Goal: Transaction & Acquisition: Purchase product/service

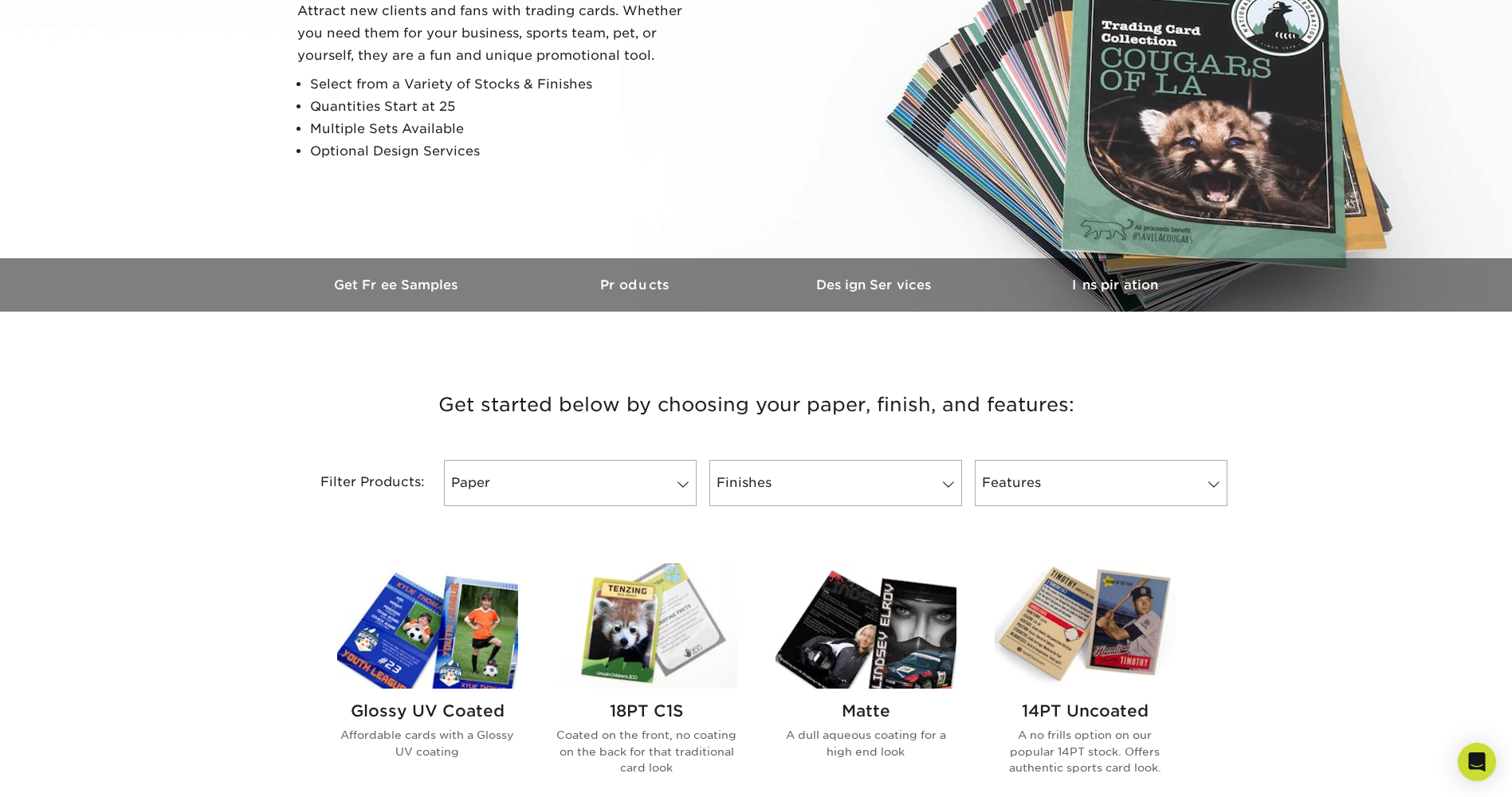
scroll to position [399, 0]
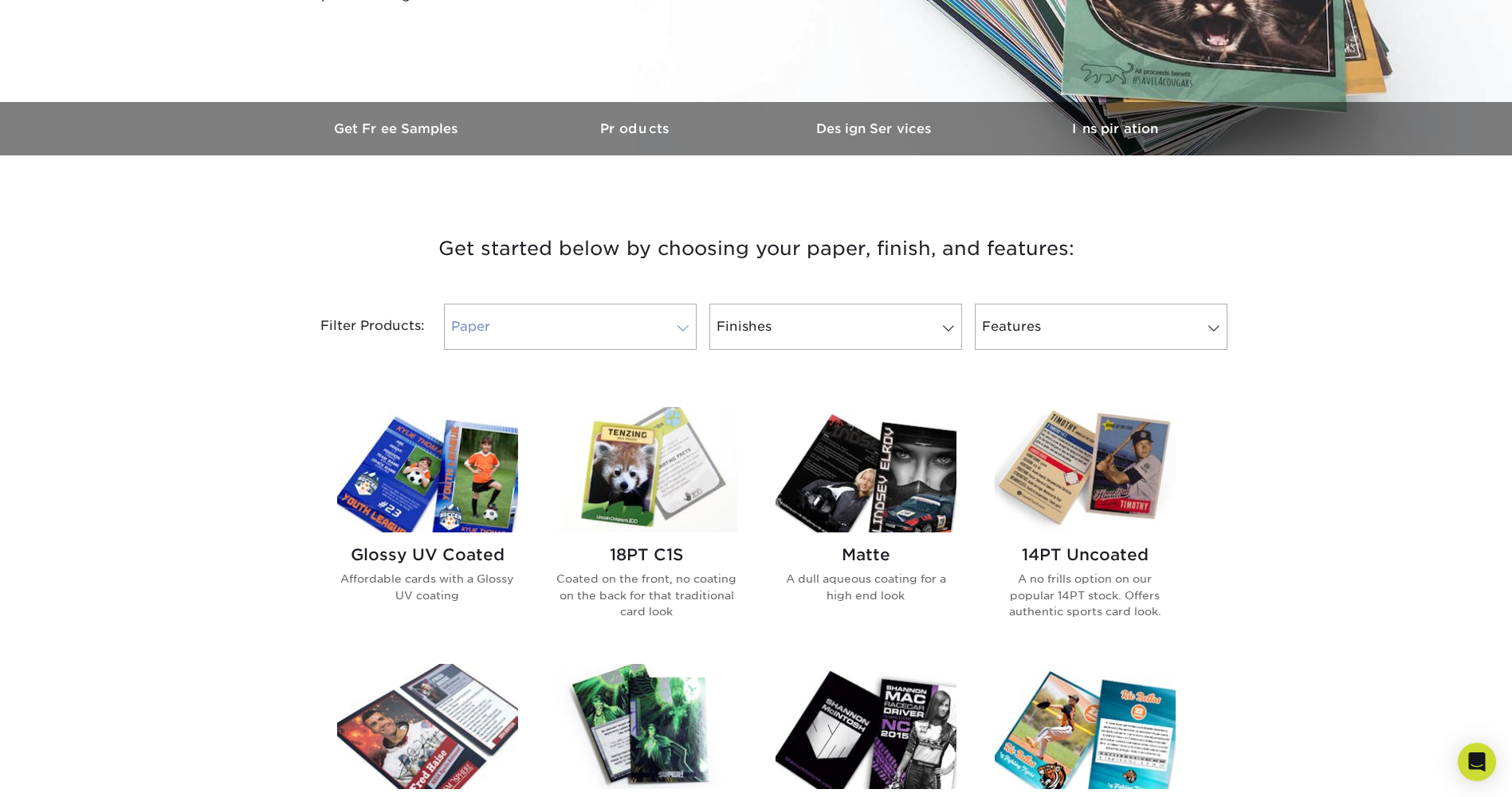
click at [677, 315] on link "Paper" at bounding box center [569, 327] width 253 height 47
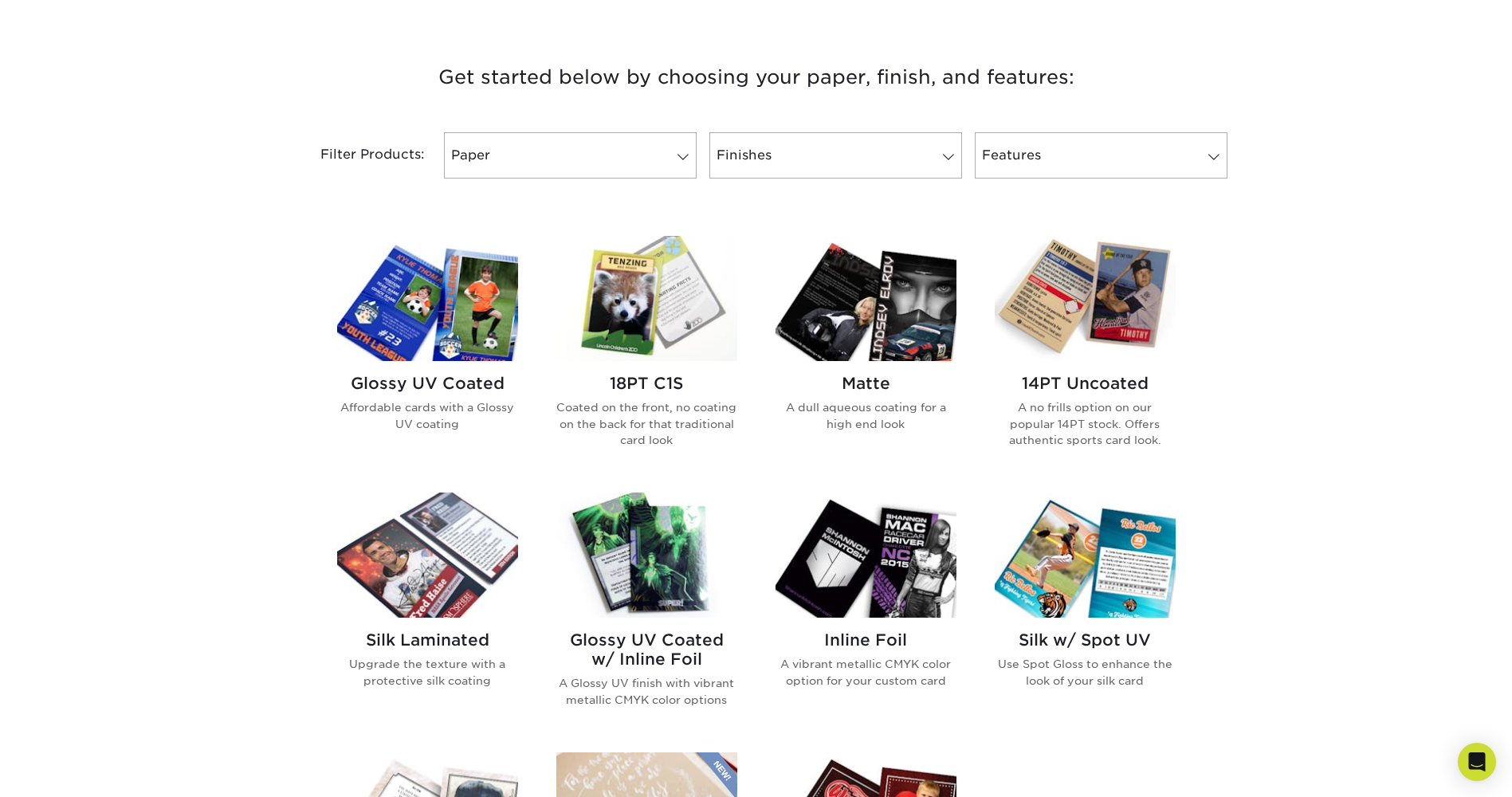
scroll to position [558, 0]
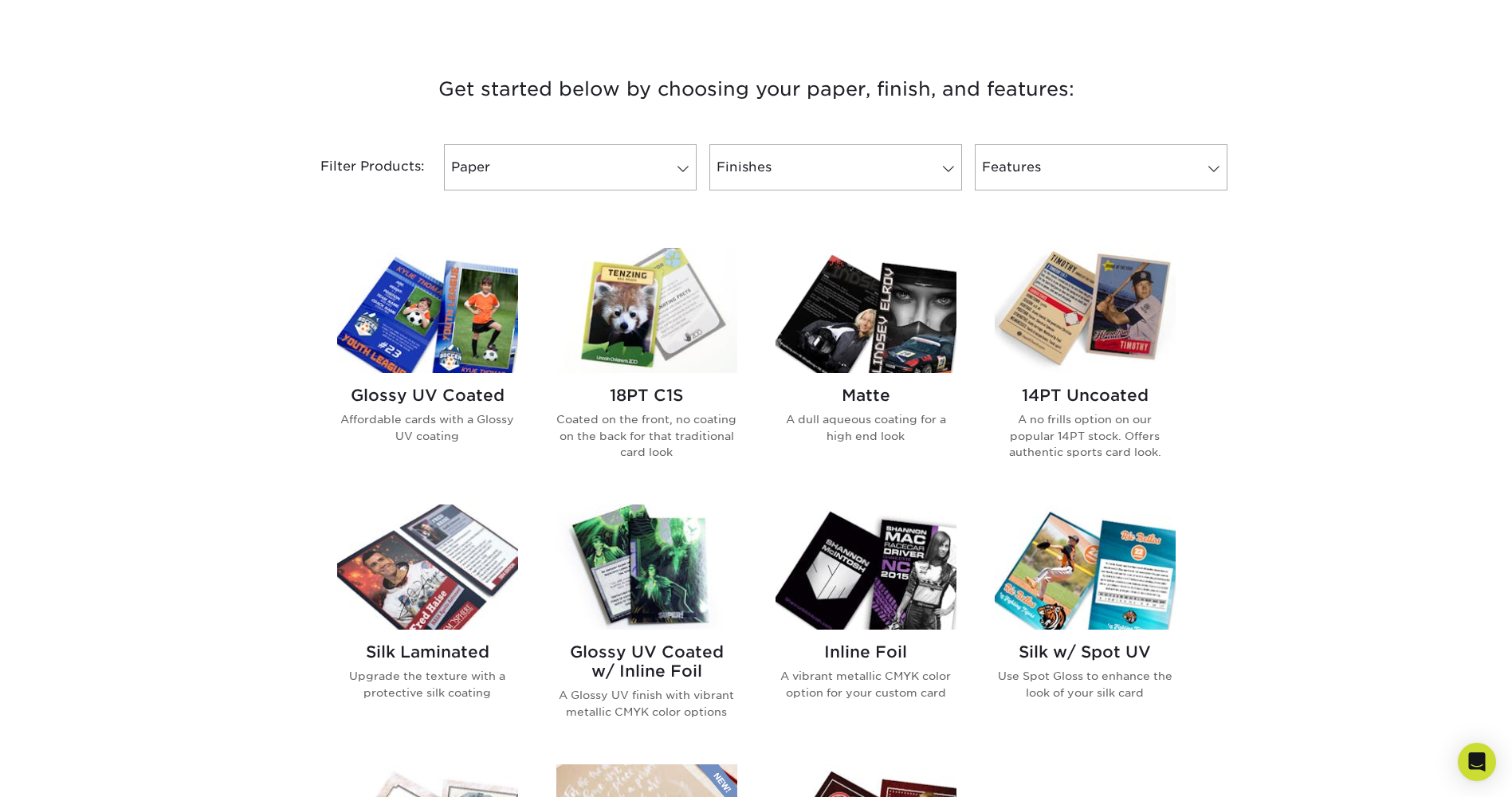
click at [626, 323] on img at bounding box center [647, 311] width 181 height 125
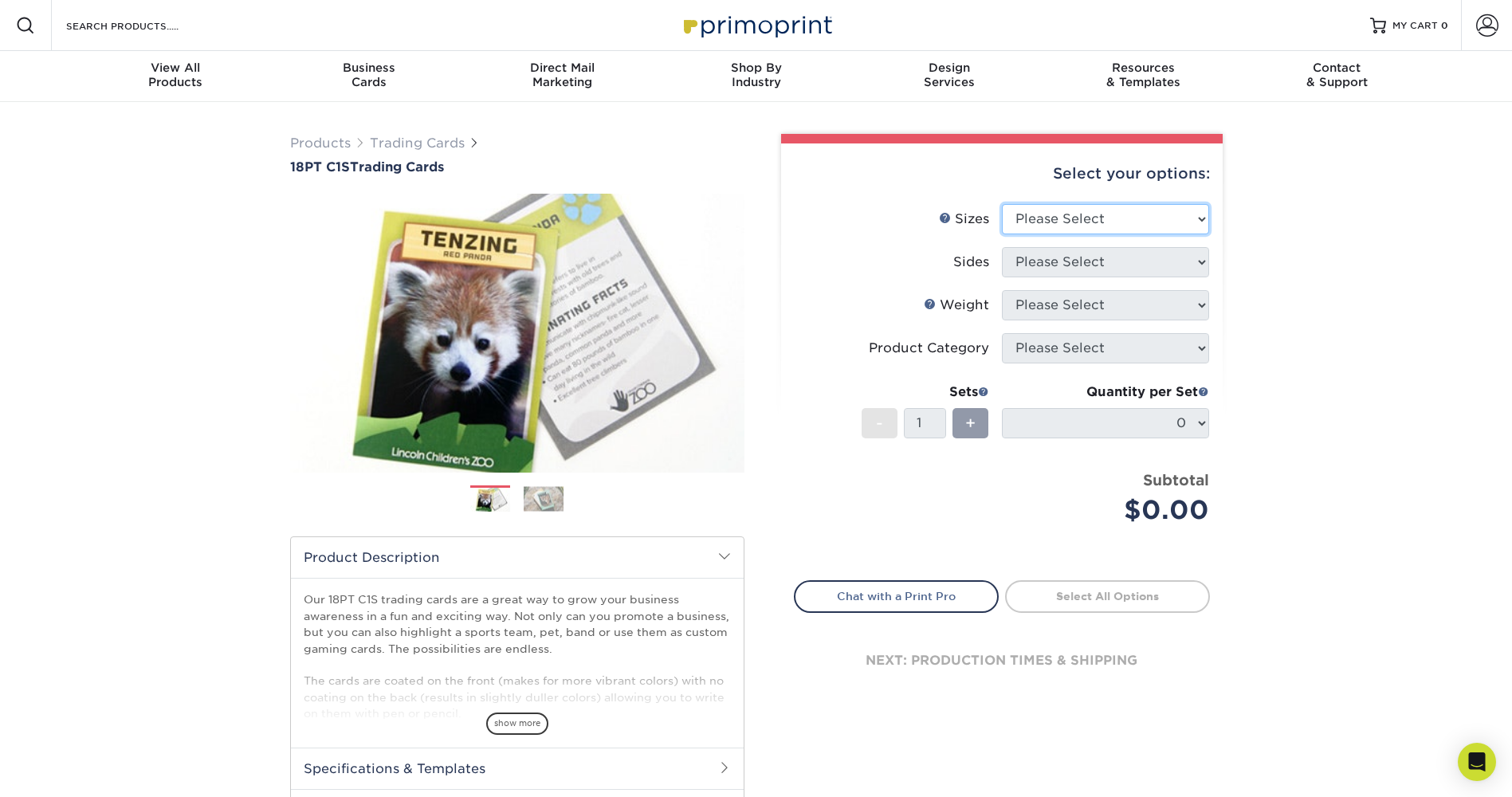
click at [1146, 225] on select "Please Select 2.5" x 3.5"" at bounding box center [1105, 219] width 207 height 31
select select "2.50x3.50"
click at [1002, 204] on select "Please Select 2.5" x 3.5"" at bounding box center [1105, 219] width 207 height 31
click at [1060, 259] on select "Please Select Print Both Sides Print Front Only" at bounding box center [1105, 262] width 207 height 31
select select "13abbda7-1d64-4f25-8bb2-c179b224825d"
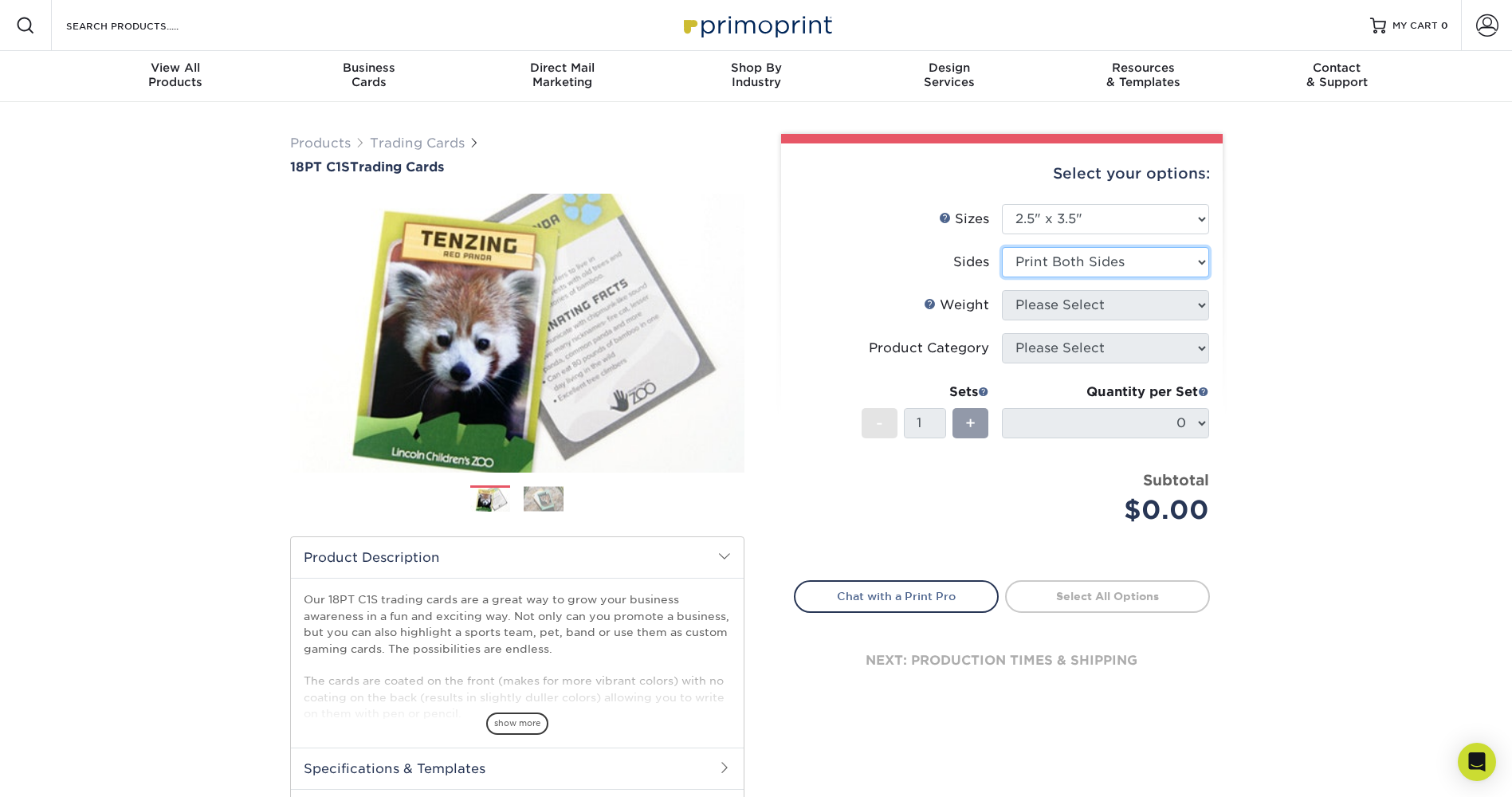
click at [1002, 247] on select "Please Select Print Both Sides Print Front Only" at bounding box center [1105, 262] width 207 height 31
click at [1078, 304] on select "Please Select 18PT C1S" at bounding box center [1105, 305] width 207 height 31
select select "18PTC1S"
click at [1002, 290] on select "Please Select 18PT C1S" at bounding box center [1105, 305] width 207 height 31
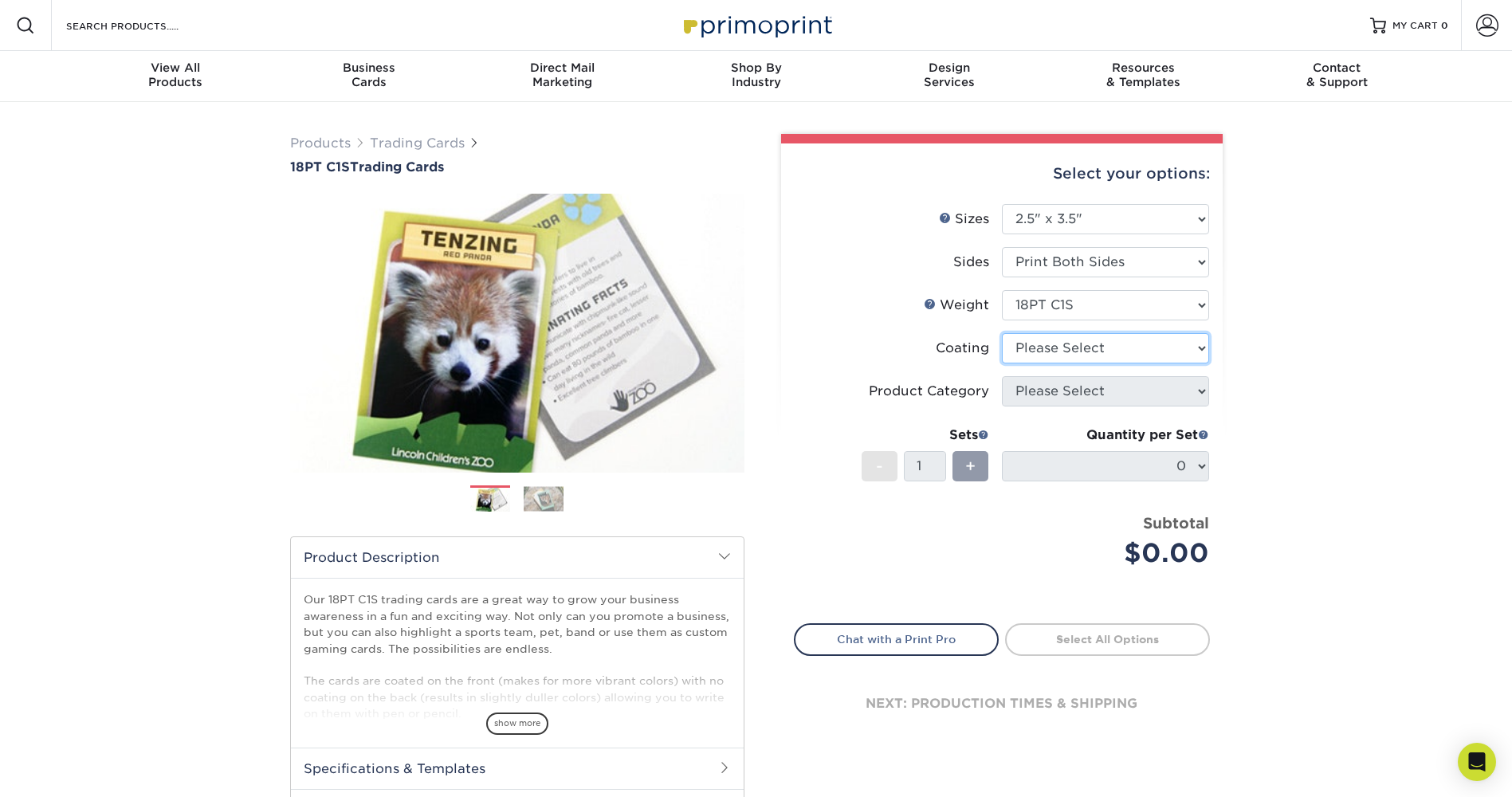
click at [1045, 346] on select at bounding box center [1105, 348] width 207 height 31
click at [1002, 333] on select at bounding box center [1105, 348] width 207 height 31
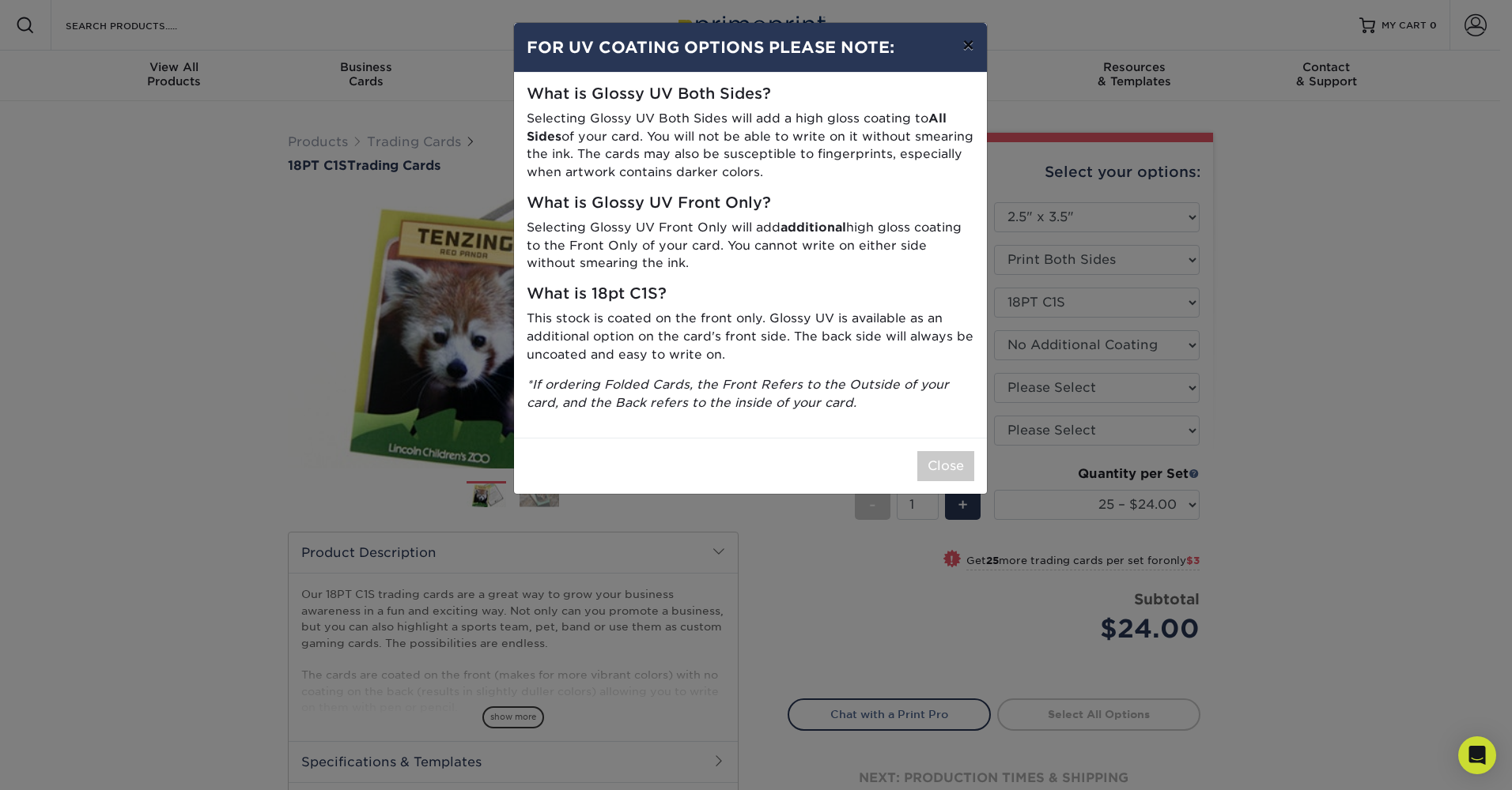
click at [968, 43] on button "×" at bounding box center [968, 44] width 36 height 44
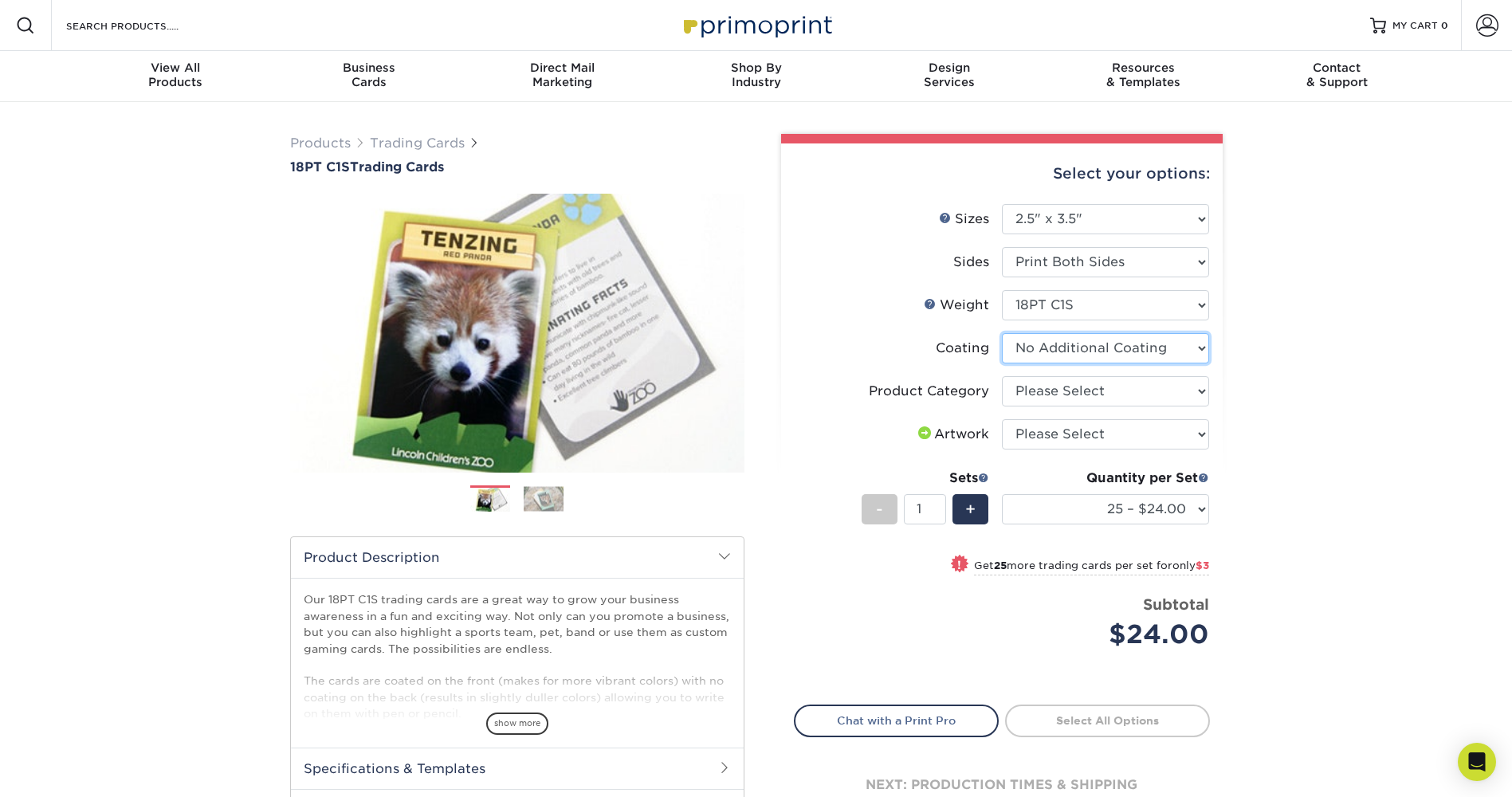
click at [1138, 351] on select at bounding box center [1105, 348] width 207 height 31
click at [1145, 346] on select at bounding box center [1105, 348] width 207 height 31
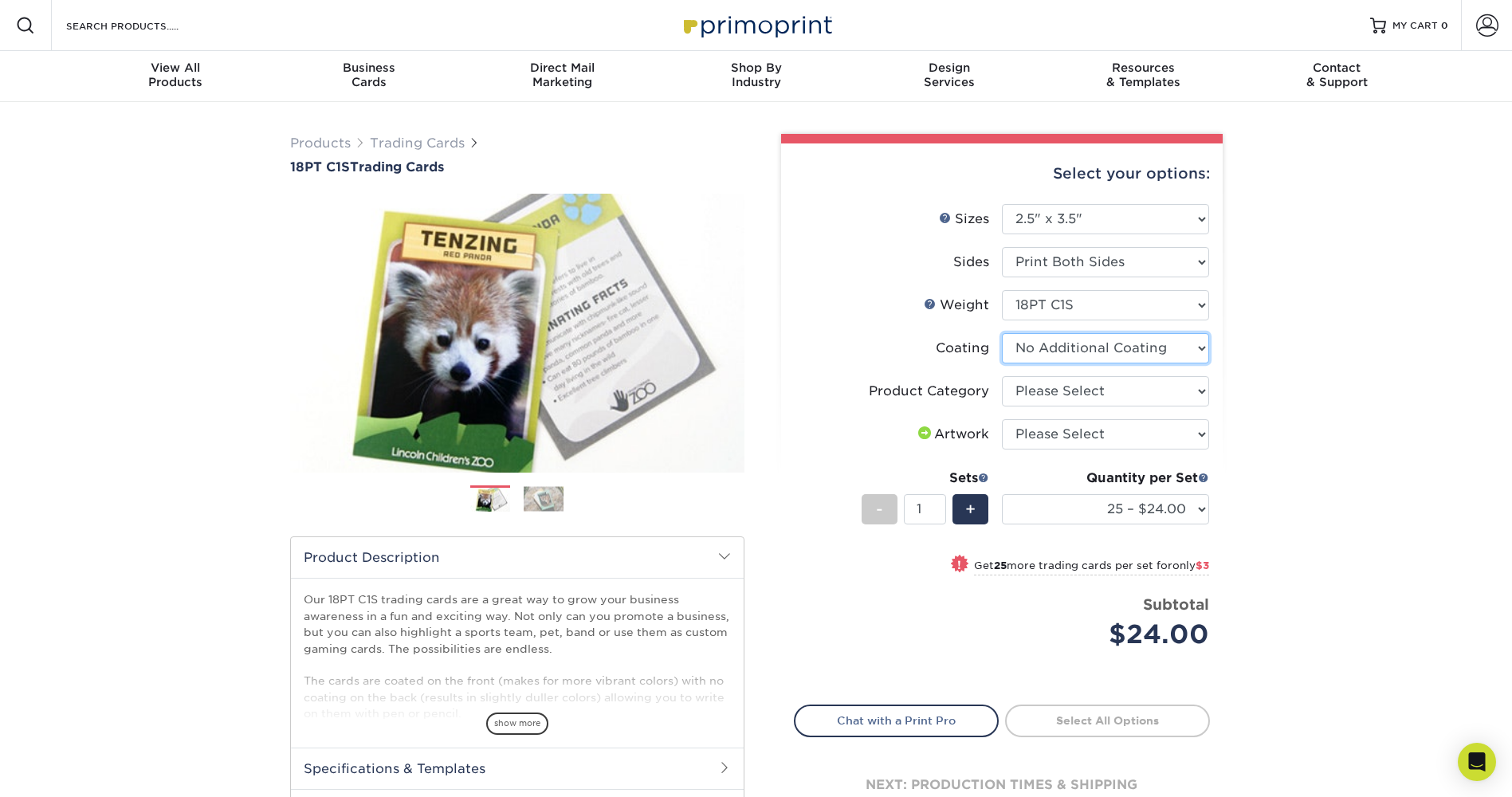
select select "1e8116af-acfc-44b1-83dc-8181aa338834"
click at [1002, 333] on select at bounding box center [1105, 348] width 207 height 31
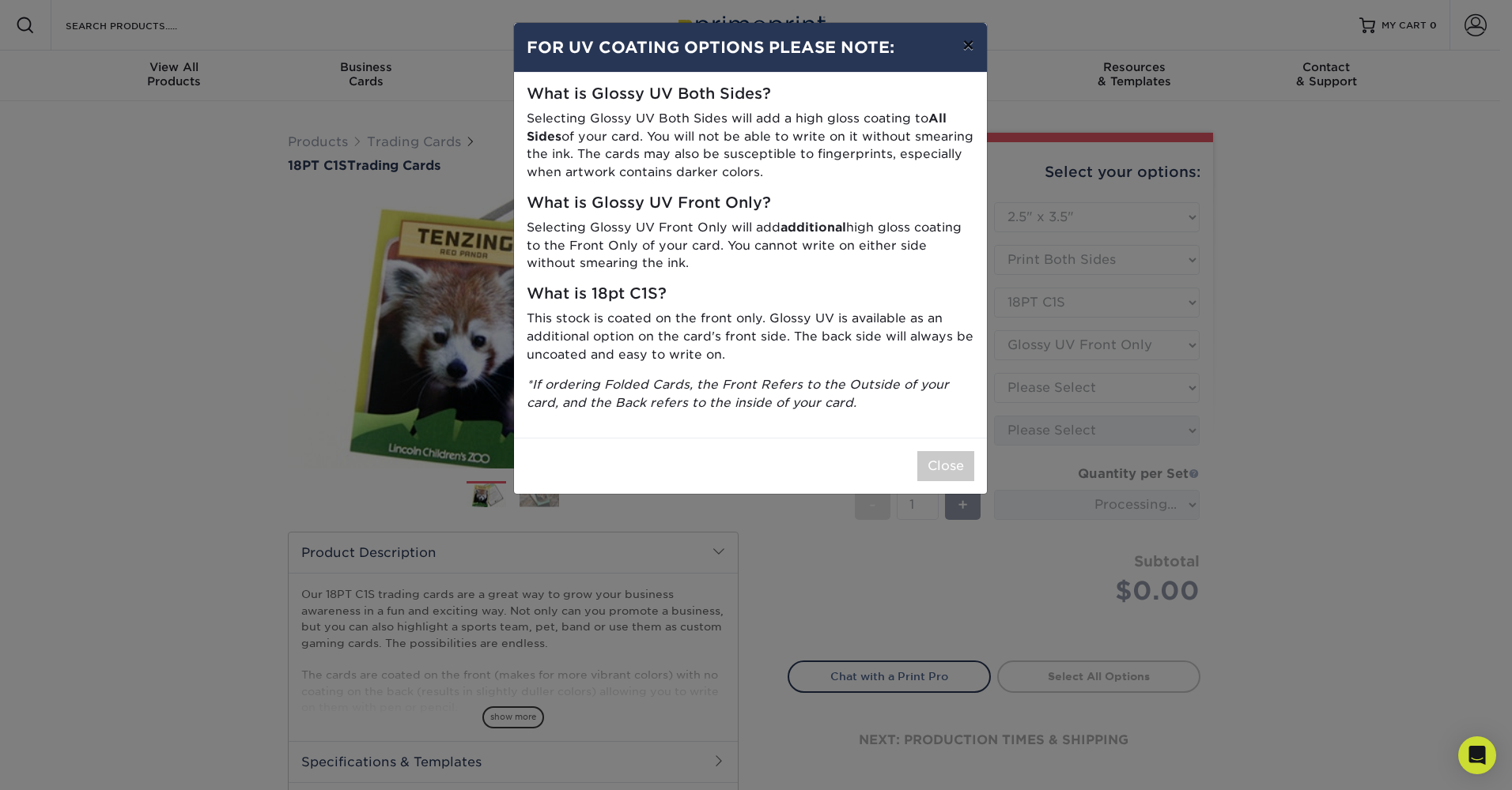
click at [976, 44] on button "×" at bounding box center [968, 44] width 36 height 44
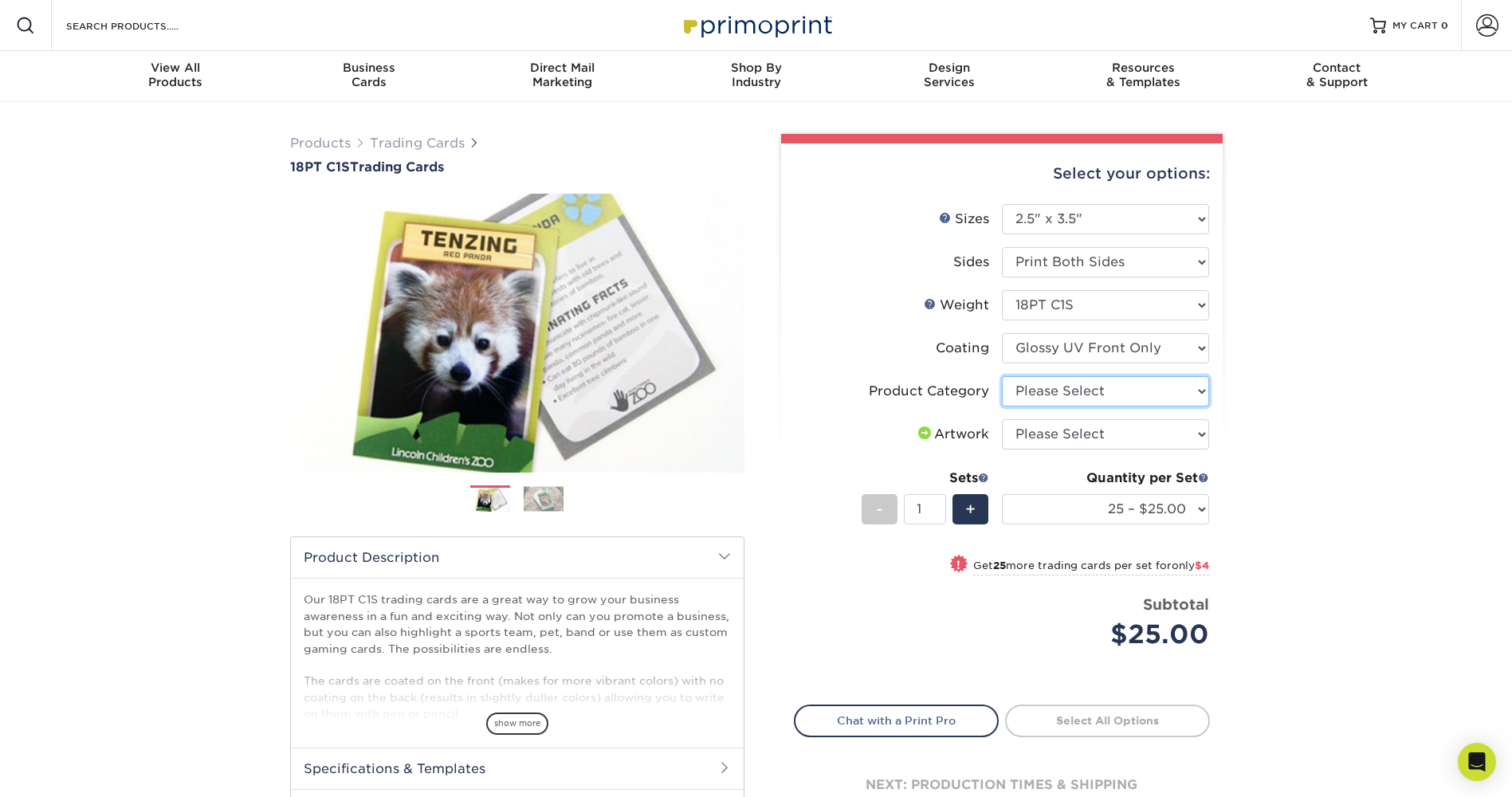
click at [1032, 395] on select "Please Select Trading Cards" at bounding box center [1105, 391] width 207 height 31
select select "c2f9bce9-36c2-409d-b101-c29d9d031e18"
click at [1002, 376] on select "Please Select Trading Cards" at bounding box center [1105, 391] width 207 height 31
click at [1100, 432] on select "Please Select I will upload files I need a design - $100" at bounding box center [1105, 435] width 207 height 31
select select "upload"
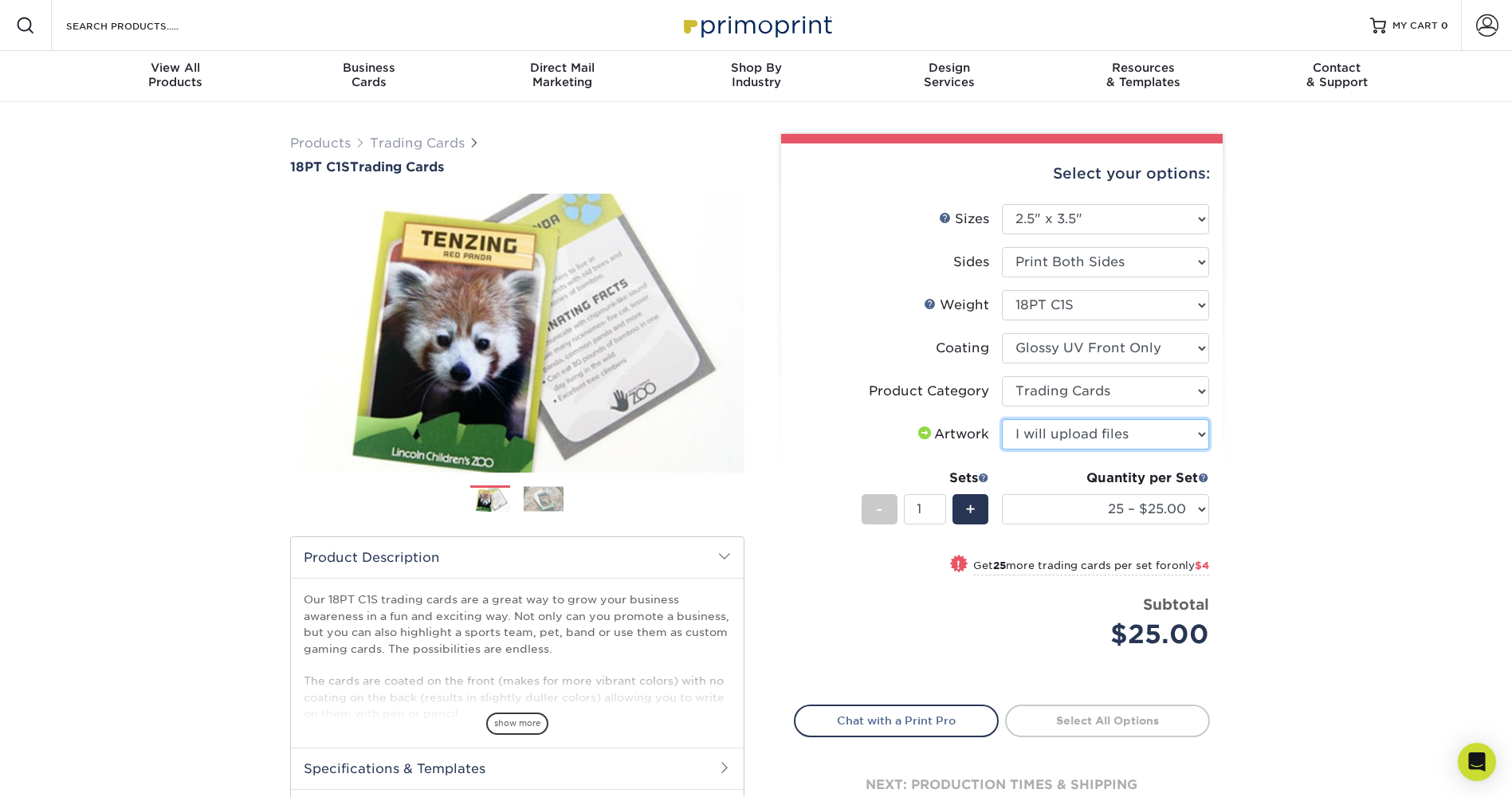
click at [1002, 420] on select "Please Select I will upload files I need a design - $100" at bounding box center [1105, 435] width 207 height 31
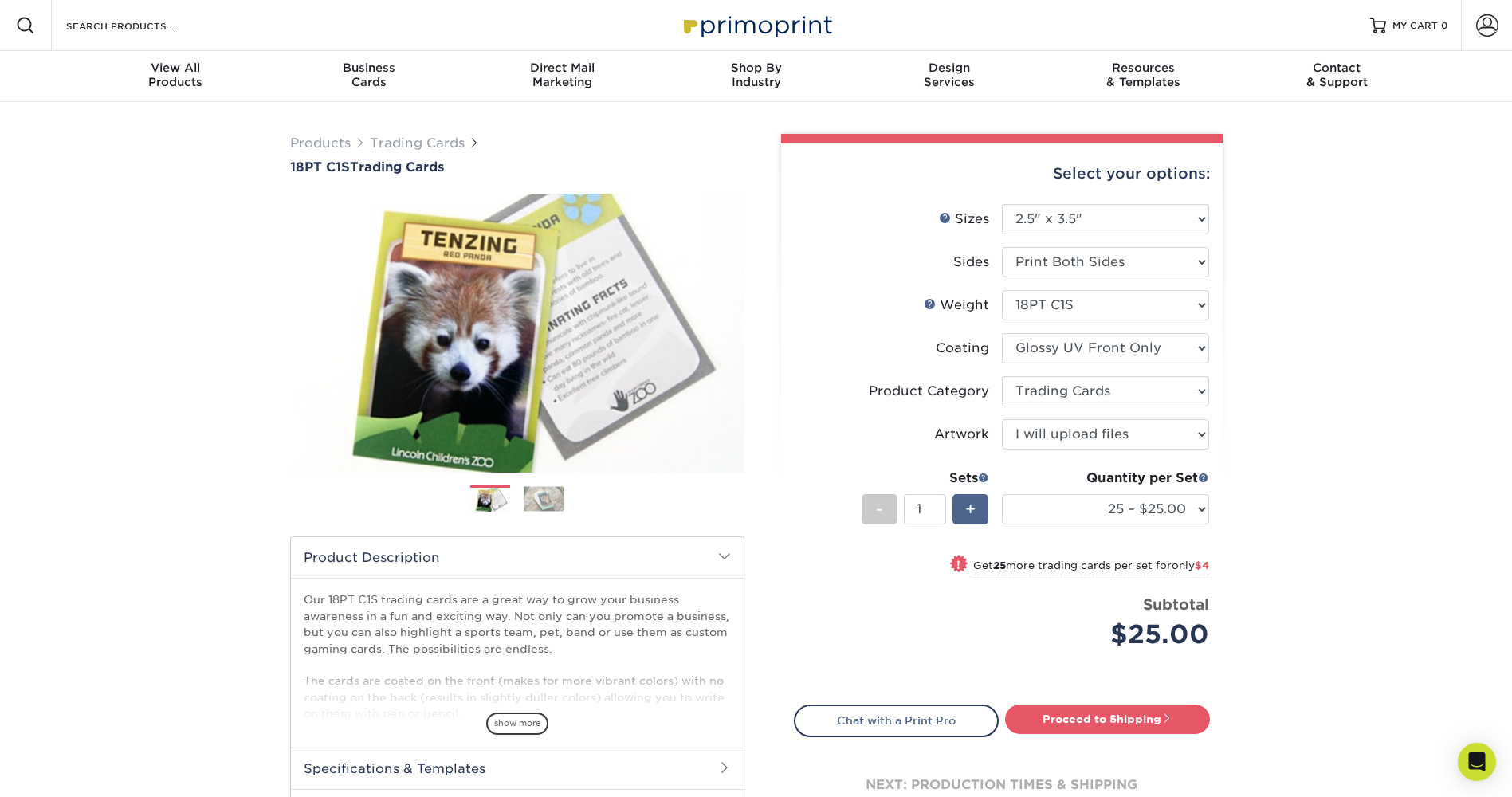
click at [966, 512] on span "+" at bounding box center [970, 509] width 10 height 24
type input "2"
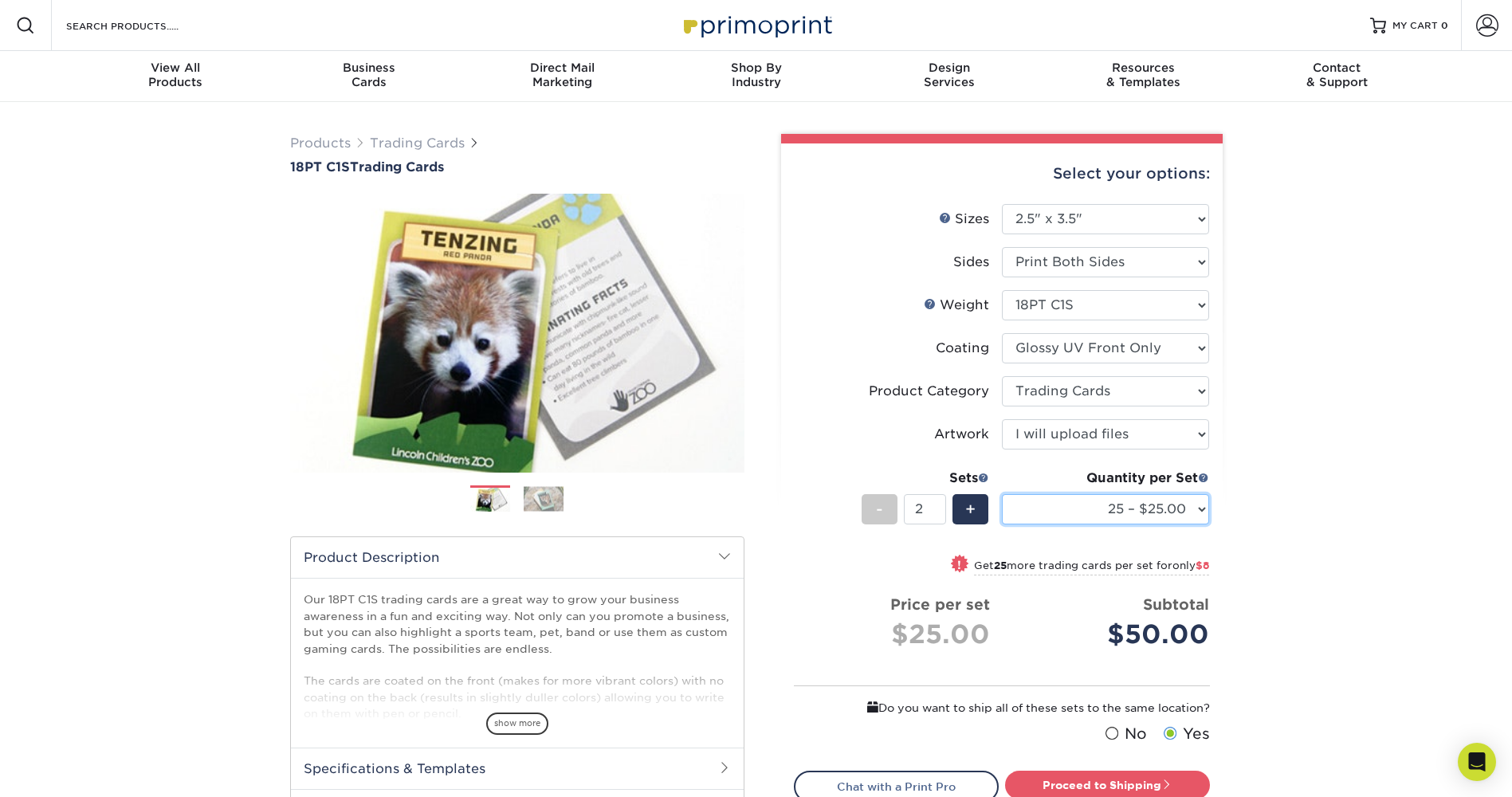
click at [1151, 512] on select "25 – $25.00 50 – $29.00 75 – $37.00 100 – $41.00 250 – $48.00 500 – $58.00 1000…" at bounding box center [1105, 509] width 207 height 31
select select "50 – $29.00"
click at [1002, 494] on select "25 – $25.00 50 – $29.00 75 – $37.00 100 – $41.00 250 – $48.00 500 – $58.00 1000…" at bounding box center [1105, 509] width 207 height 31
click at [1156, 247] on select "Please Select Print Both Sides Print Front Only" at bounding box center [1105, 262] width 207 height 31
click at [869, 510] on div "-" at bounding box center [879, 509] width 36 height 31
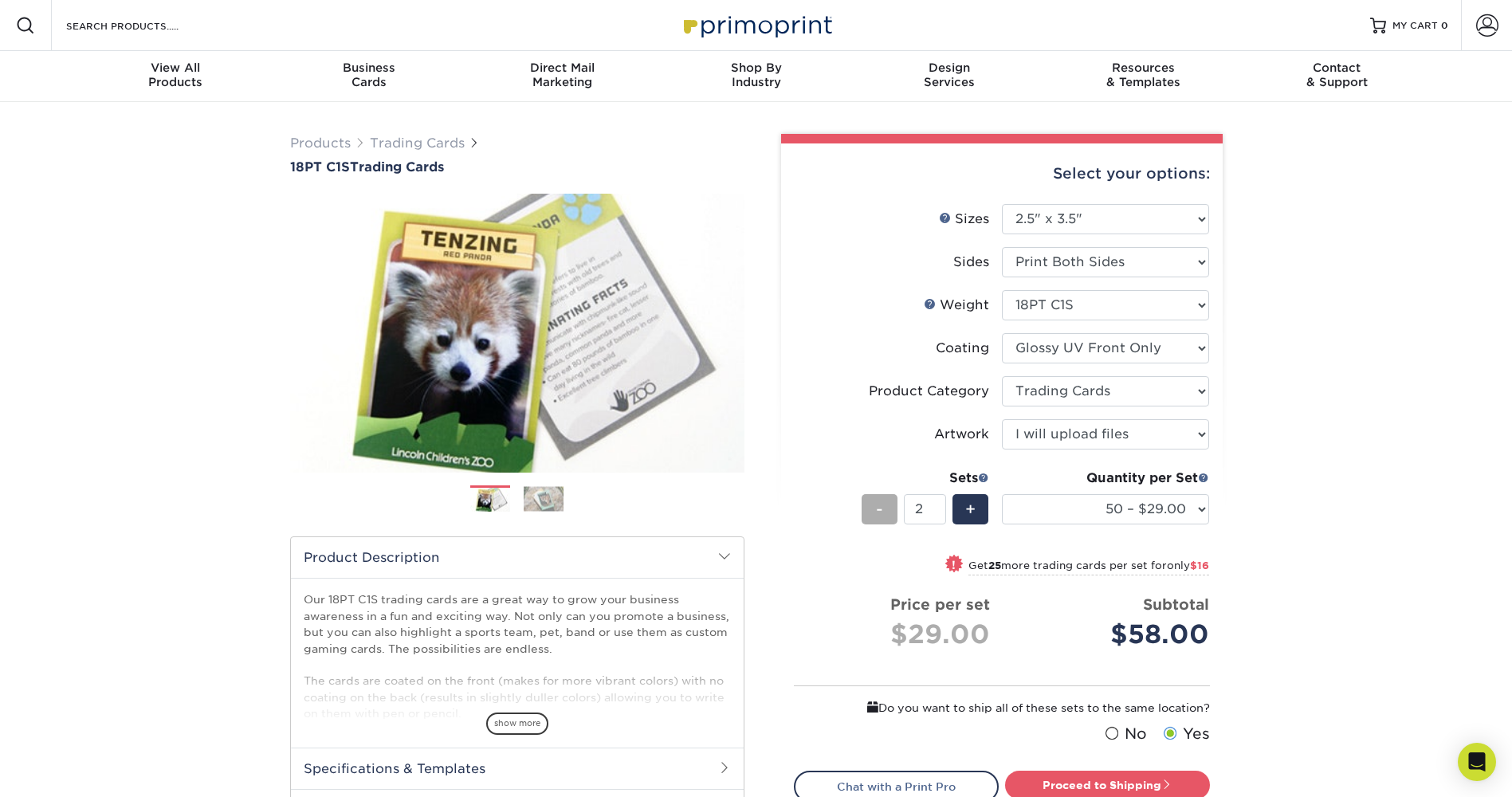
type input "1"
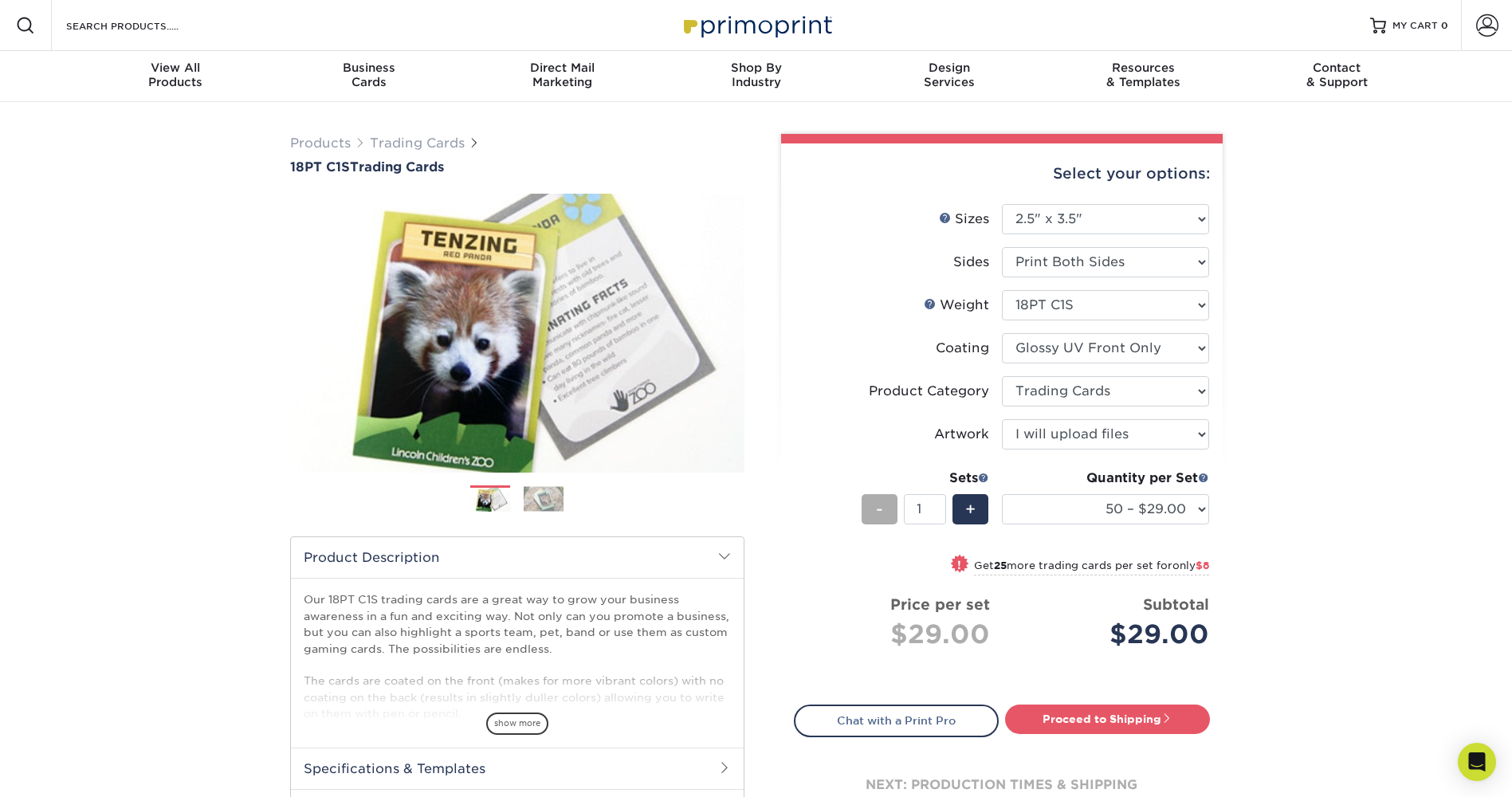
click at [866, 516] on div "-" at bounding box center [879, 509] width 36 height 31
click at [1170, 516] on select "25 – $25.00 50 – $29.00 75 – $37.00 100 – $41.00 250 – $48.00 500 – $58.00 1000…" at bounding box center [1105, 509] width 207 height 31
select select "25 – $25.00"
click at [1002, 494] on select "25 – $25.00 50 – $29.00 75 – $37.00 100 – $41.00 250 – $48.00 500 – $58.00 1000…" at bounding box center [1105, 509] width 207 height 31
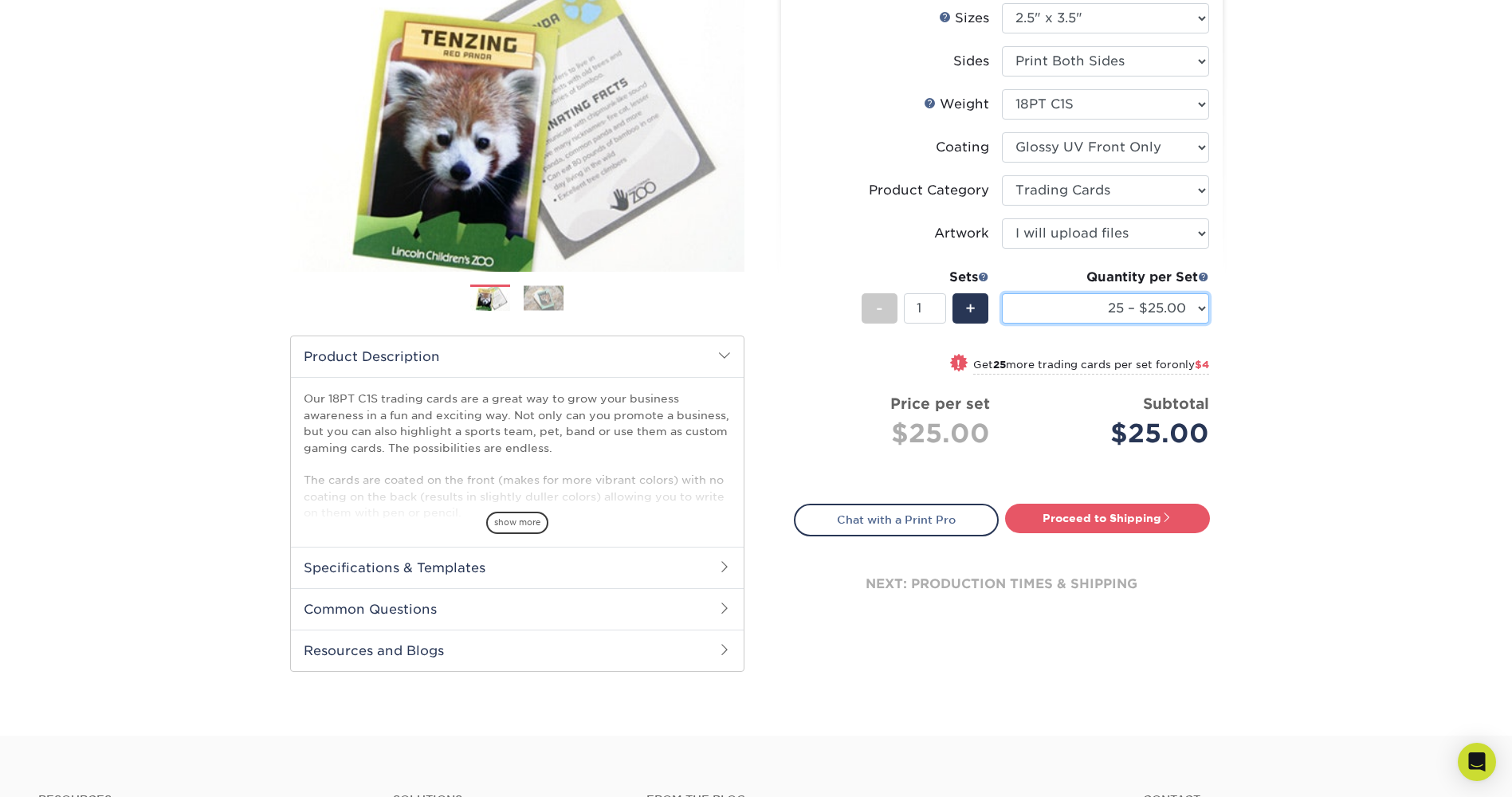
scroll to position [239, 0]
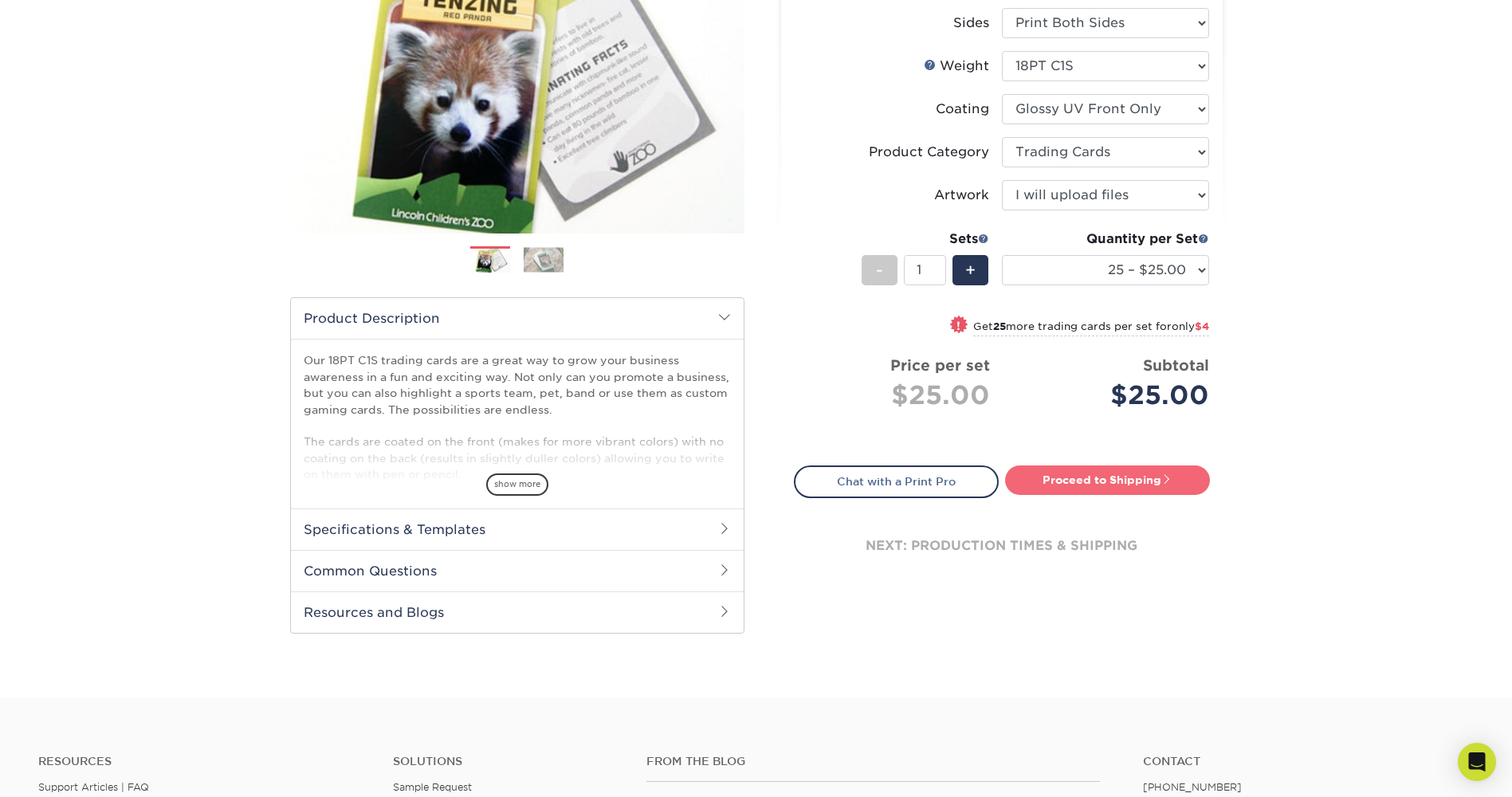
click at [1100, 487] on link "Proceed to Shipping" at bounding box center [1107, 479] width 204 height 29
type input "Set 1"
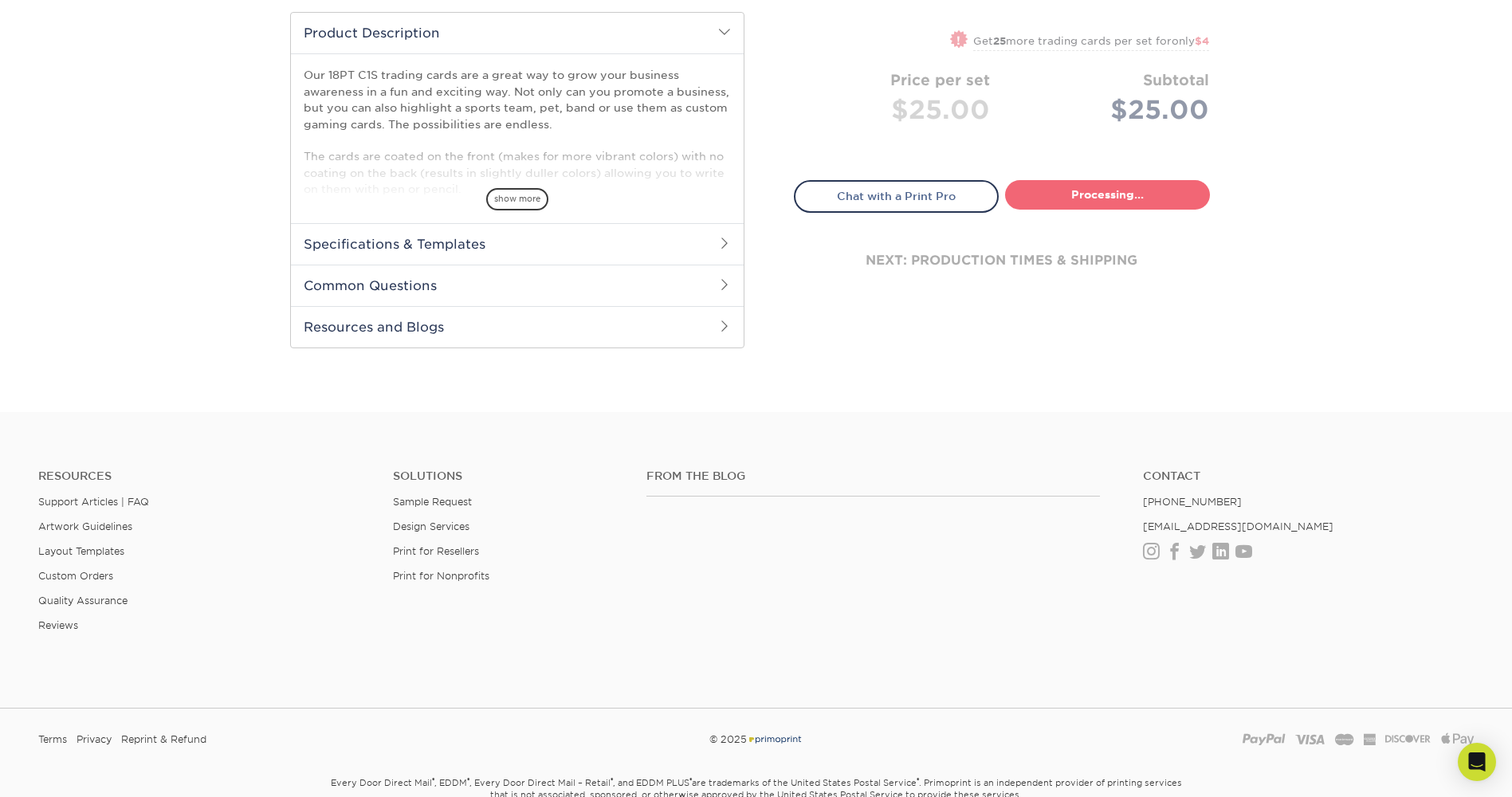
select select "08588386-0599-420e-8c79-4535039915a0"
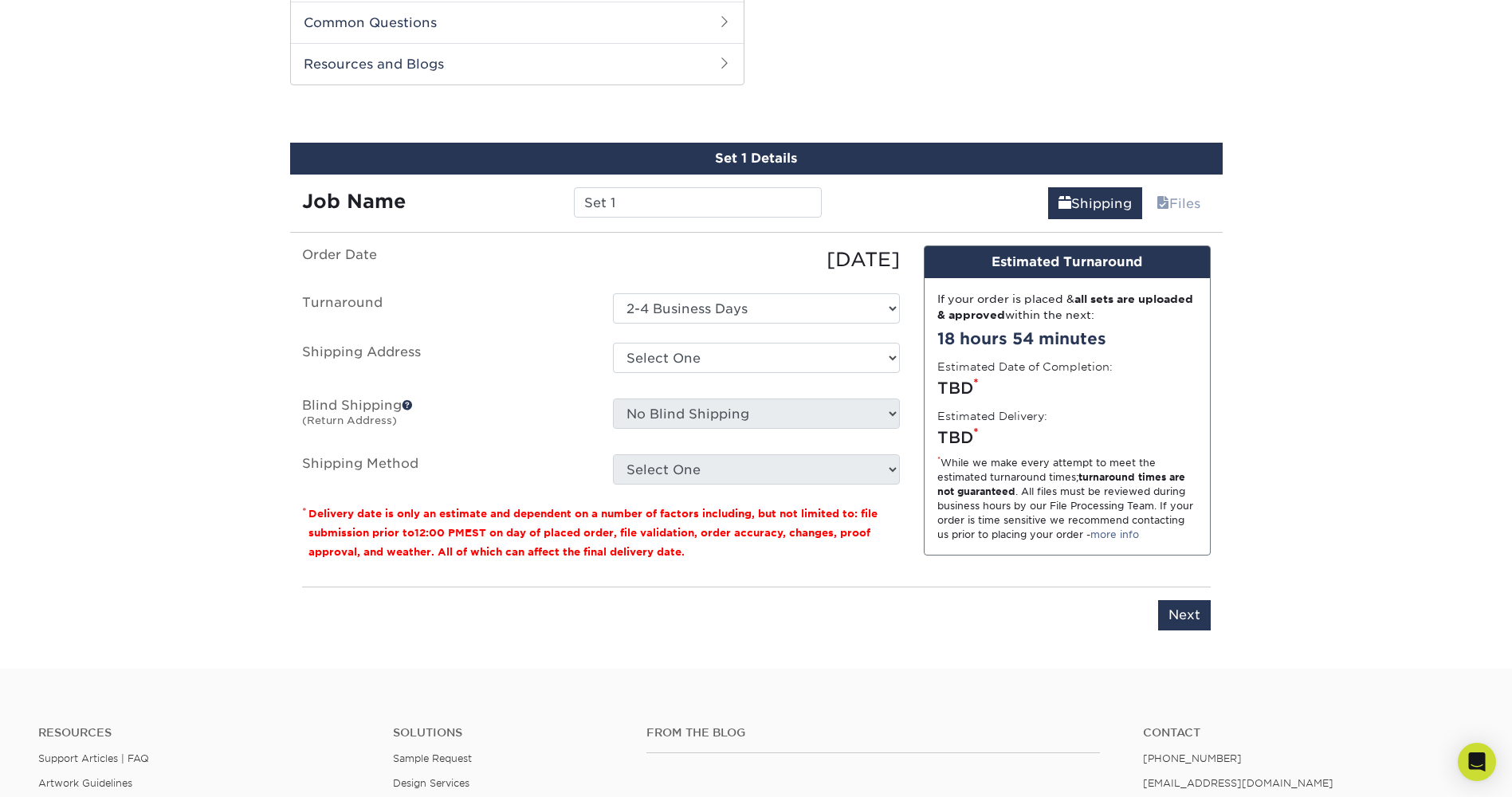
scroll to position [795, 0]
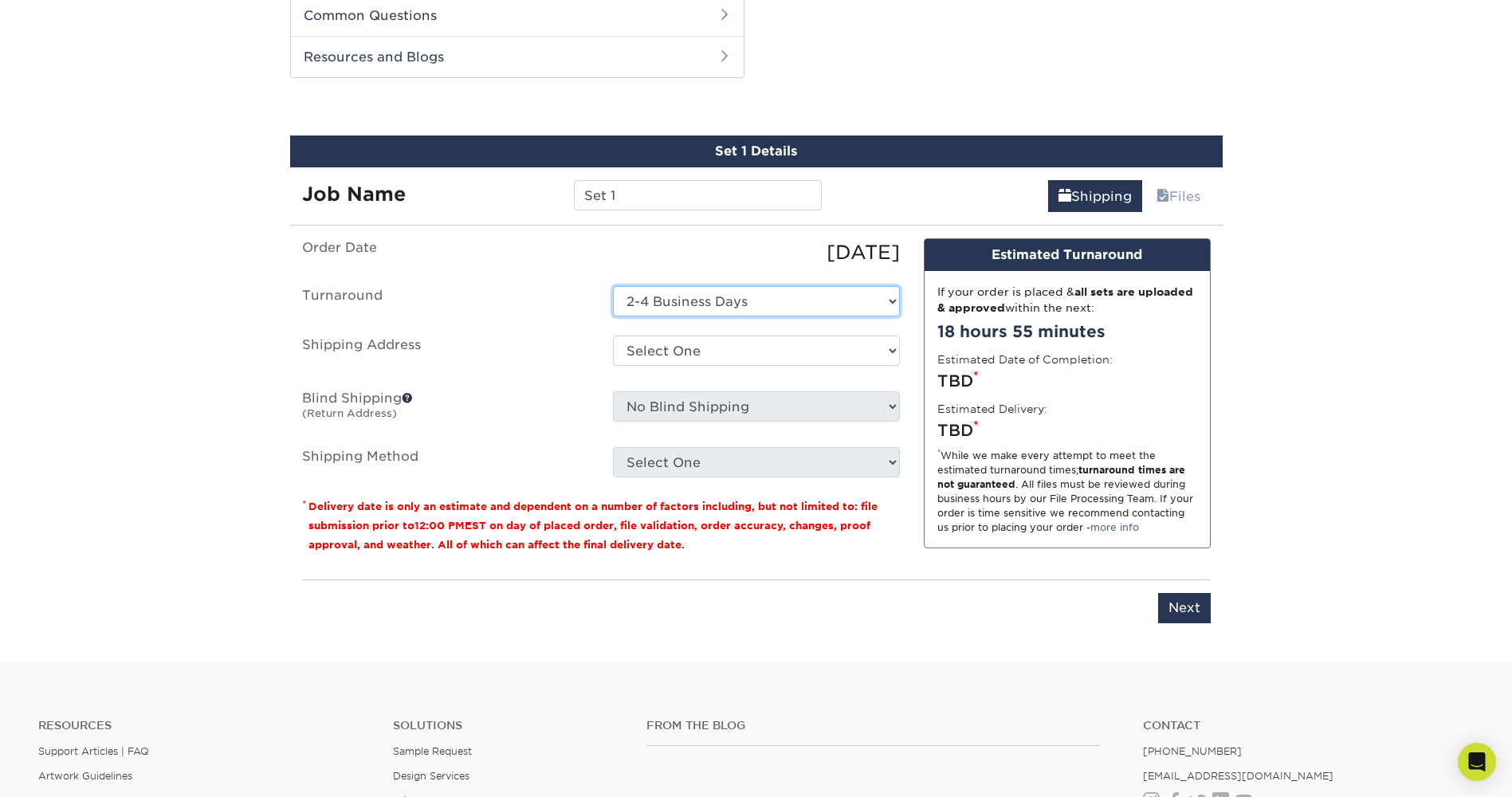
click at [741, 302] on select "Select One 2-4 Business Days" at bounding box center [756, 301] width 287 height 31
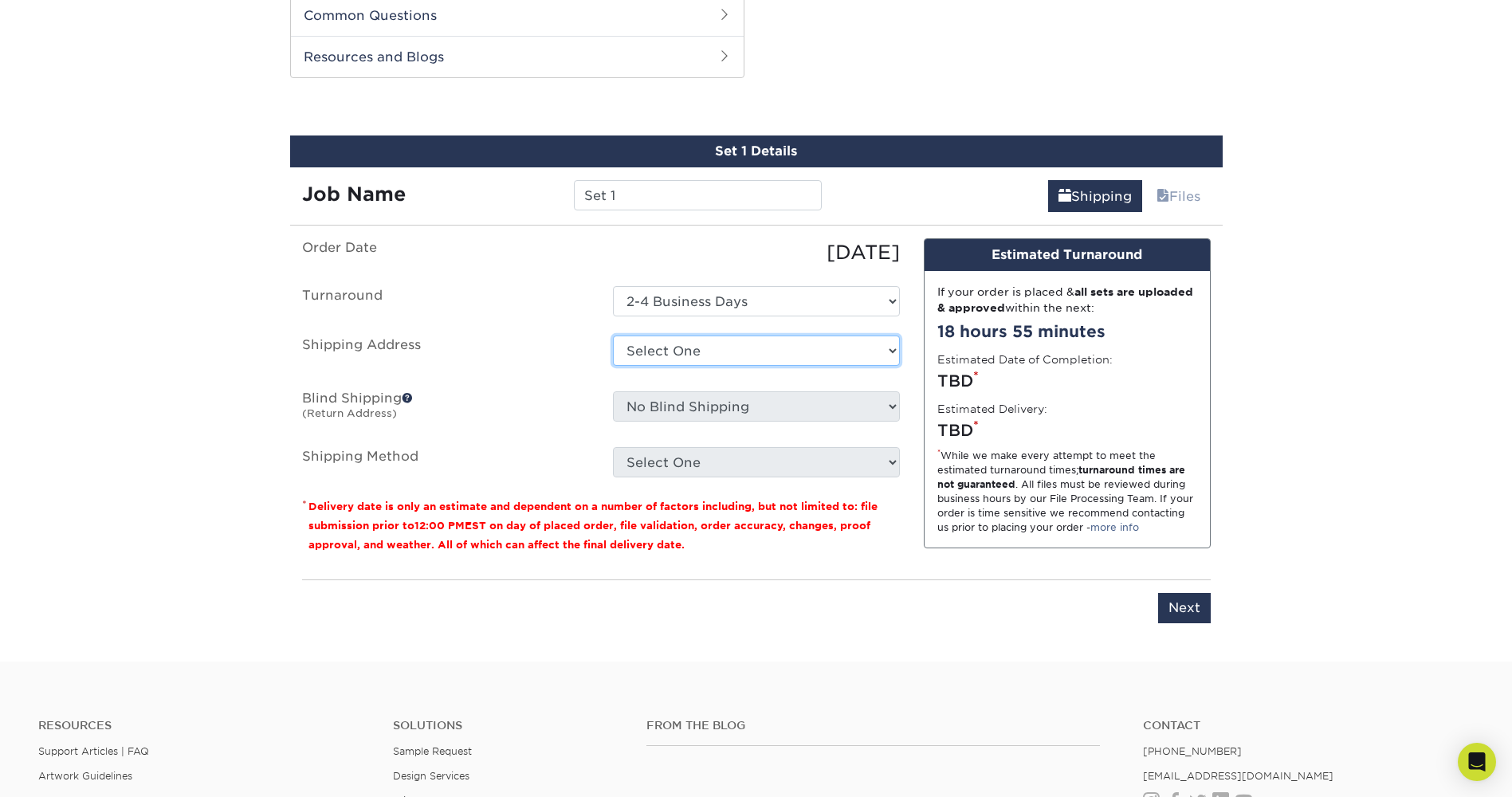
click at [714, 354] on select "Select One + Add New Address - Login" at bounding box center [756, 350] width 287 height 31
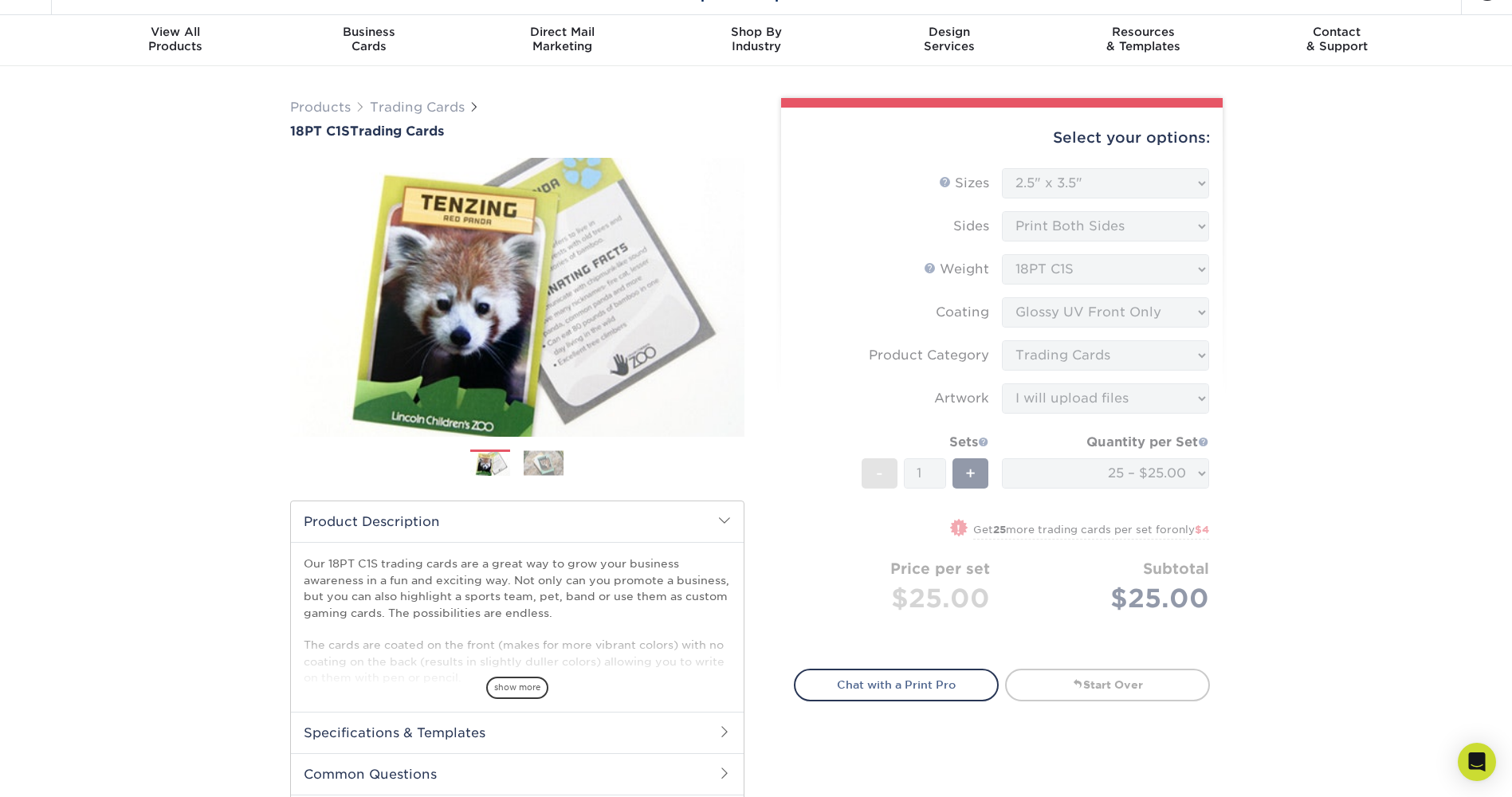
scroll to position [0, 0]
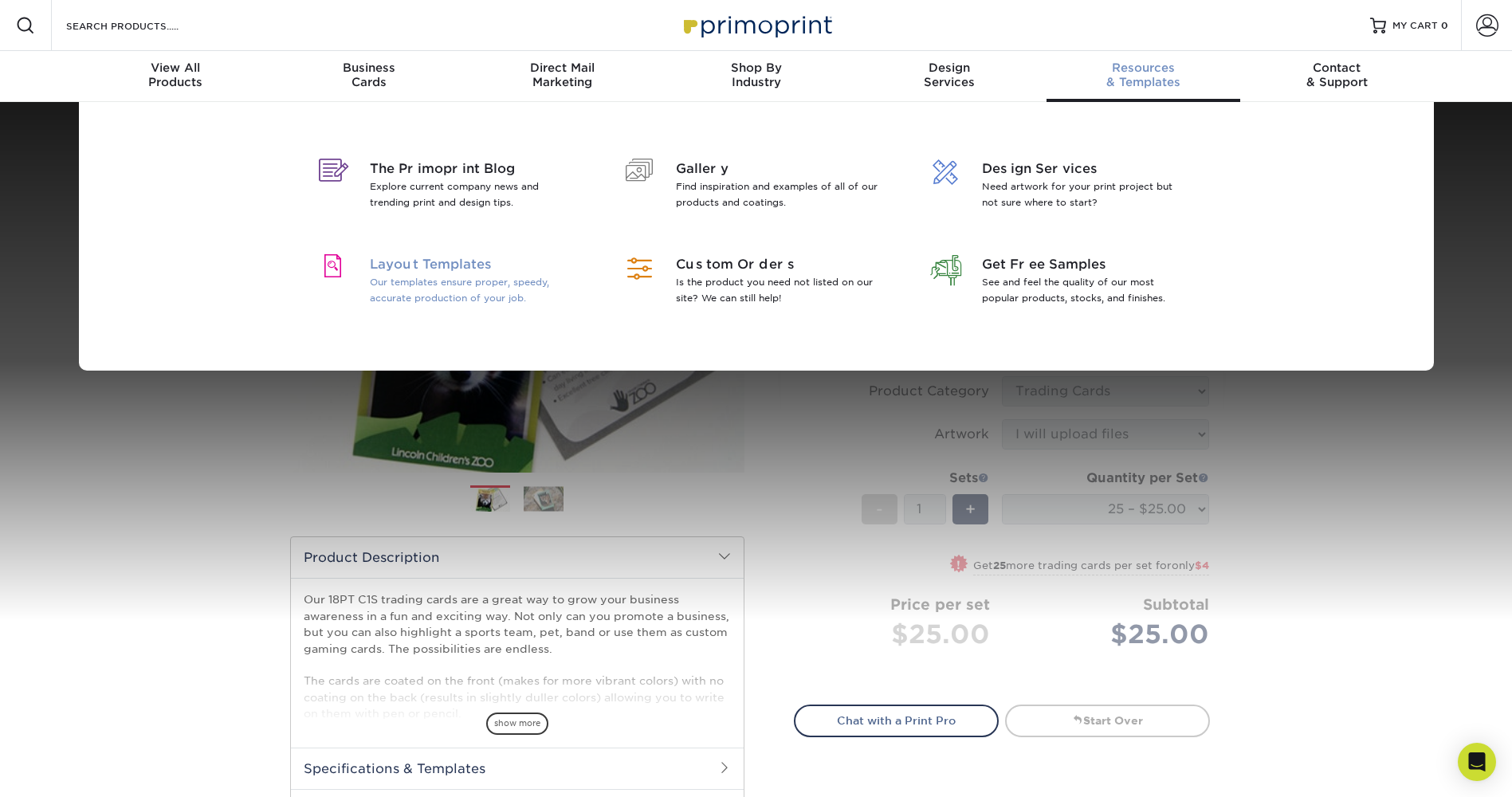
click at [407, 286] on p "Our templates ensure proper, speedy, accurate production of your job." at bounding box center [473, 290] width 206 height 32
